Goal: Navigation & Orientation: Find specific page/section

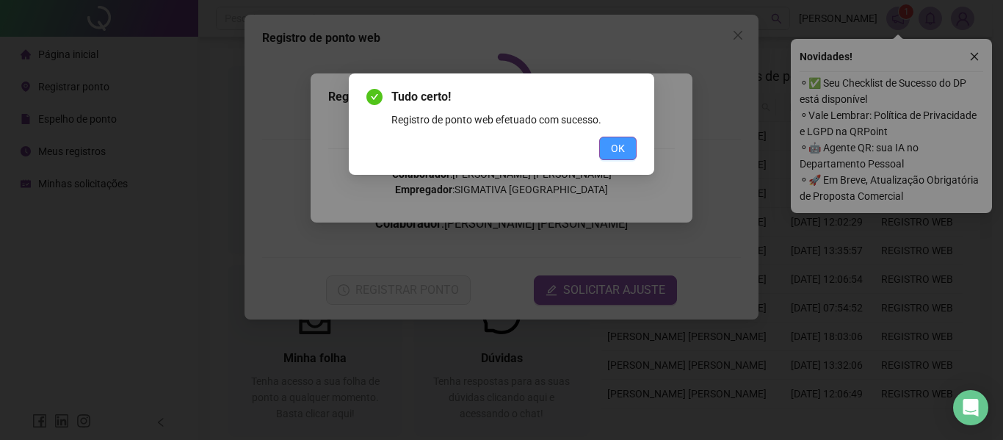
click at [623, 155] on span "OK" at bounding box center [618, 148] width 14 height 16
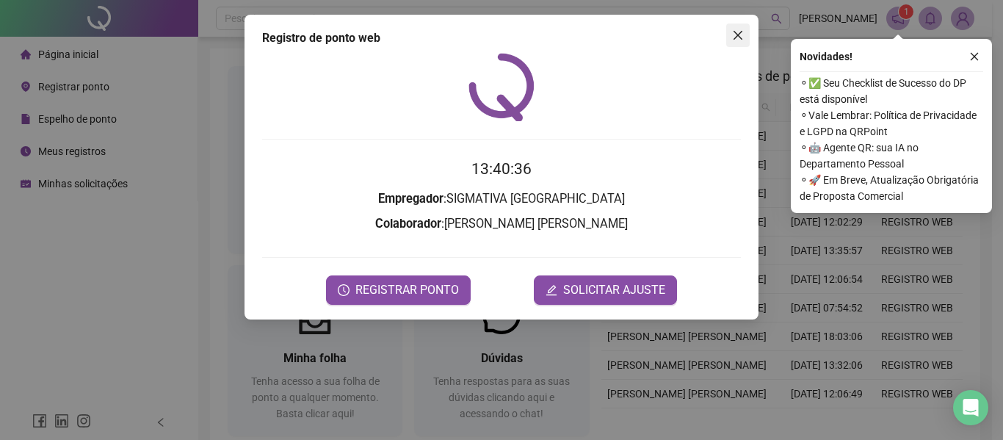
click at [737, 34] on icon "close" at bounding box center [737, 35] width 9 height 9
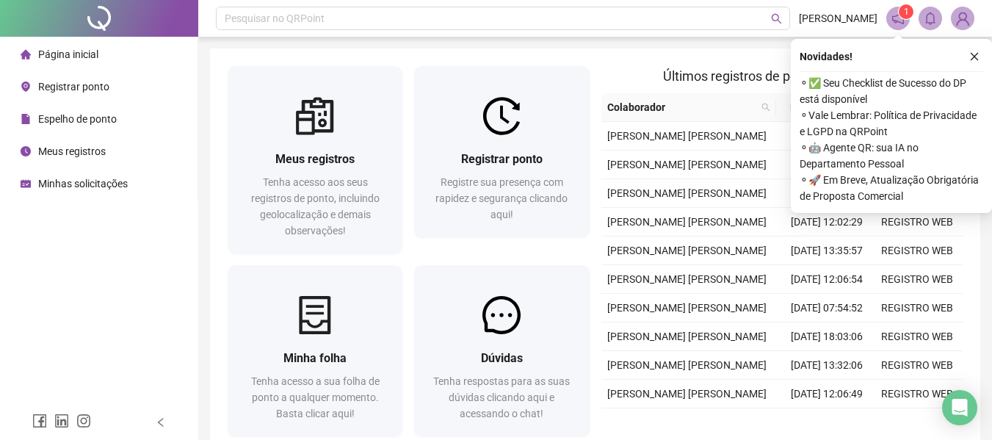
click at [973, 53] on icon "close" at bounding box center [974, 56] width 10 height 10
click at [977, 57] on icon "close" at bounding box center [974, 56] width 10 height 10
